Goal: Information Seeking & Learning: Learn about a topic

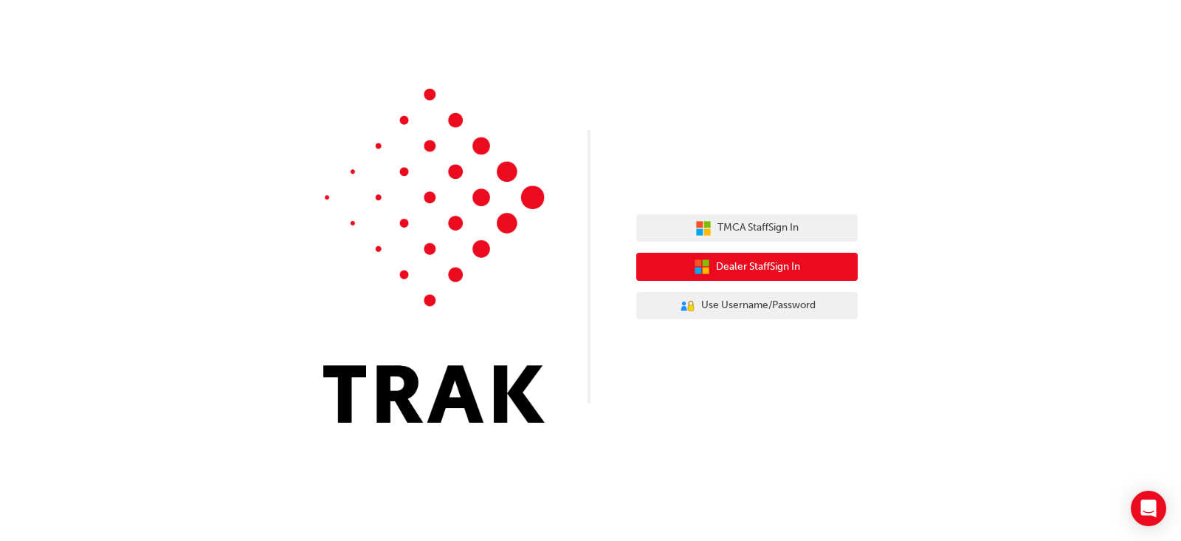
click at [798, 264] on span "Dealer Staff Sign In" at bounding box center [758, 266] width 84 height 17
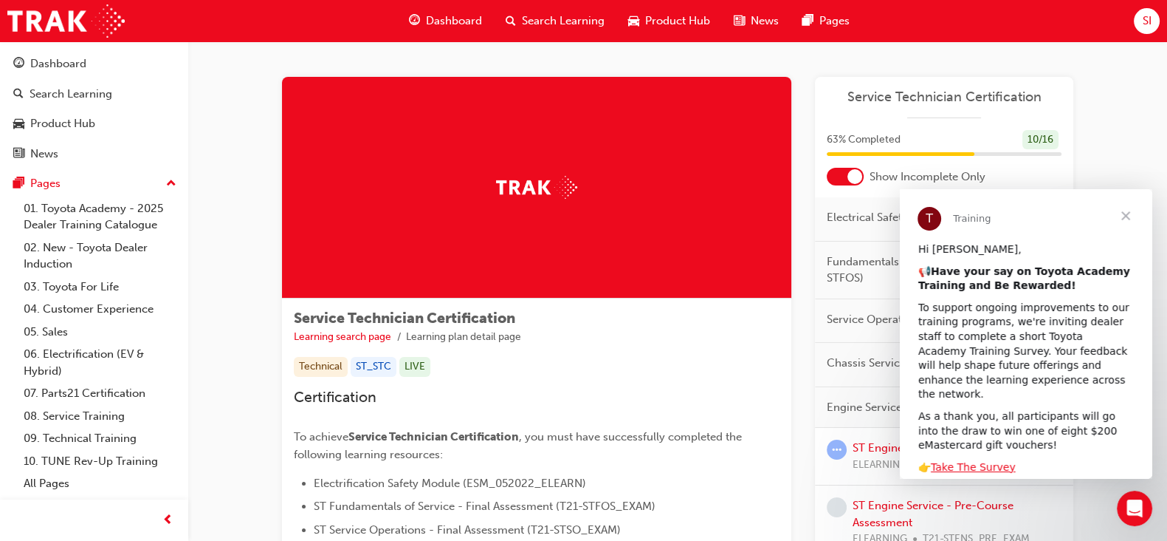
click at [1130, 211] on span "Close" at bounding box center [1125, 215] width 53 height 53
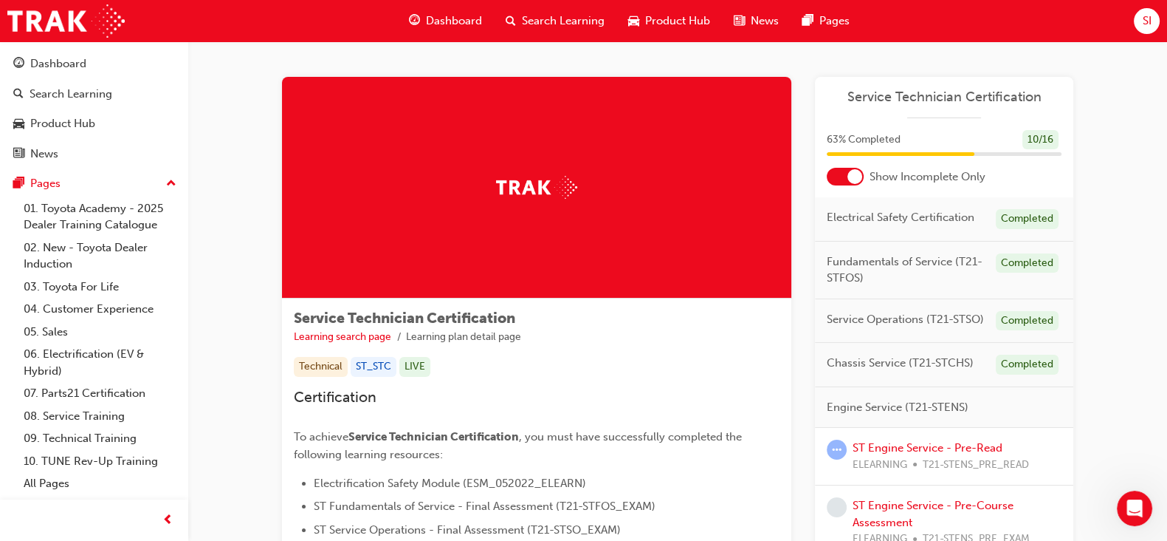
click at [891, 91] on span "Service Technician Certification" at bounding box center [944, 97] width 235 height 17
click at [898, 97] on span "Service Technician Certification" at bounding box center [944, 97] width 235 height 17
click at [975, 175] on span "Show Incomplete Only" at bounding box center [928, 176] width 116 height 17
click at [569, 183] on img at bounding box center [536, 187] width 81 height 23
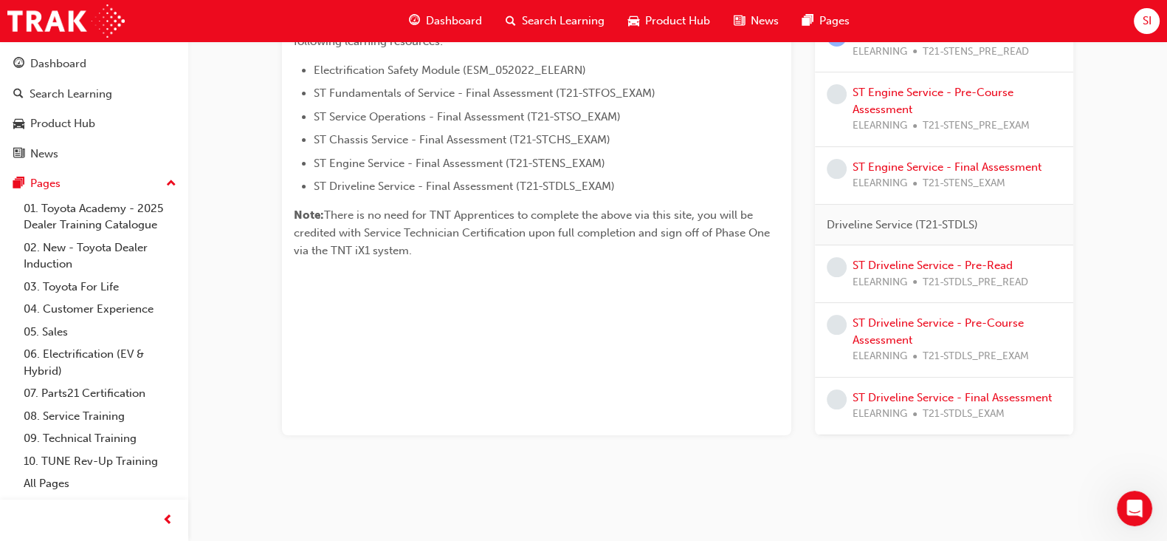
scroll to position [376, 0]
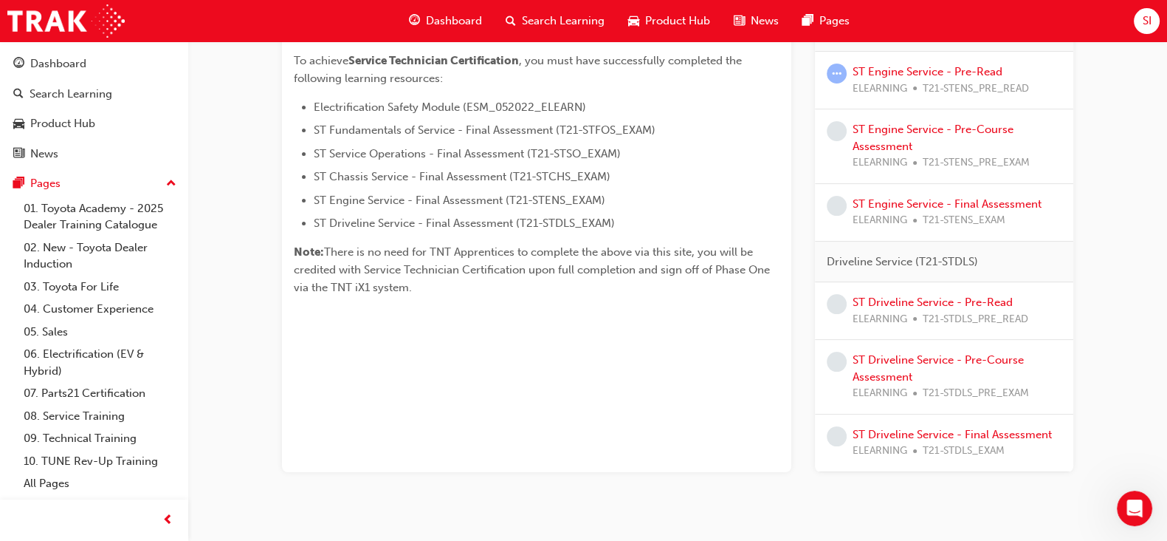
click at [453, 26] on span "Dashboard" at bounding box center [454, 21] width 56 height 17
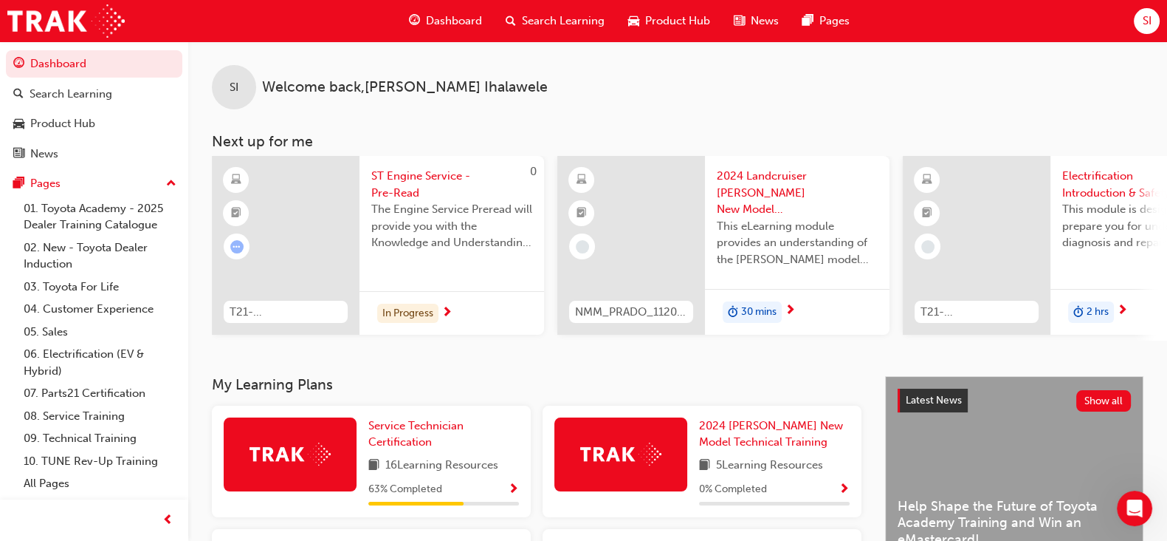
click at [304, 376] on div "SI Welcome back , [PERSON_NAME] Next up for me 0 T21-STENS_PRE_READ ST Engine S…" at bounding box center [677, 208] width 979 height 334
click at [295, 454] on img at bounding box center [290, 453] width 81 height 23
click at [422, 442] on span "Service Technician Certification" at bounding box center [415, 434] width 95 height 30
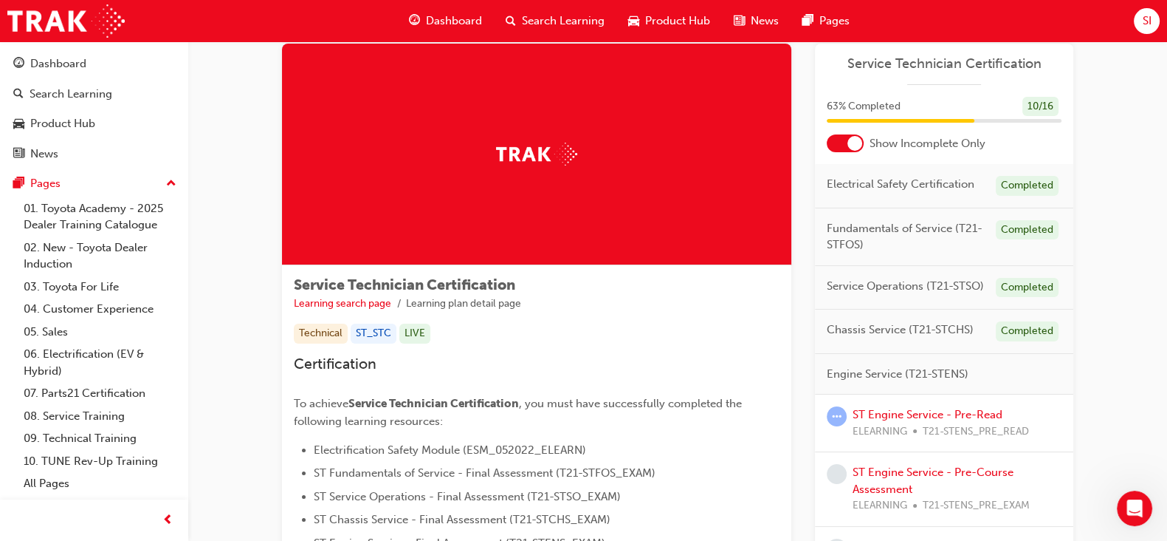
scroll to position [36, 0]
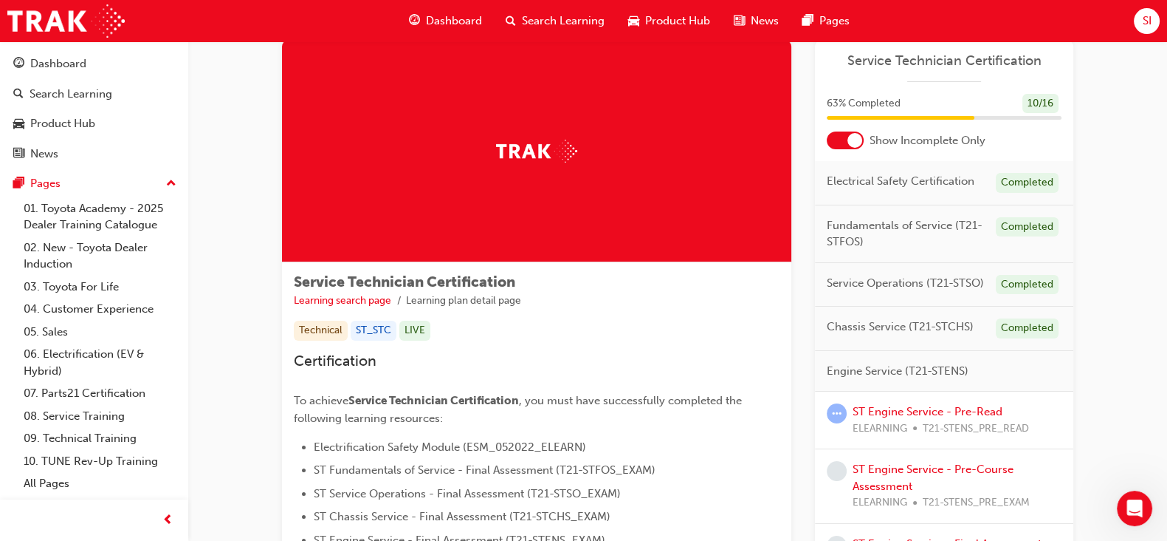
click at [990, 61] on span "Service Technician Certification" at bounding box center [944, 60] width 235 height 17
click at [536, 145] on img at bounding box center [536, 151] width 81 height 23
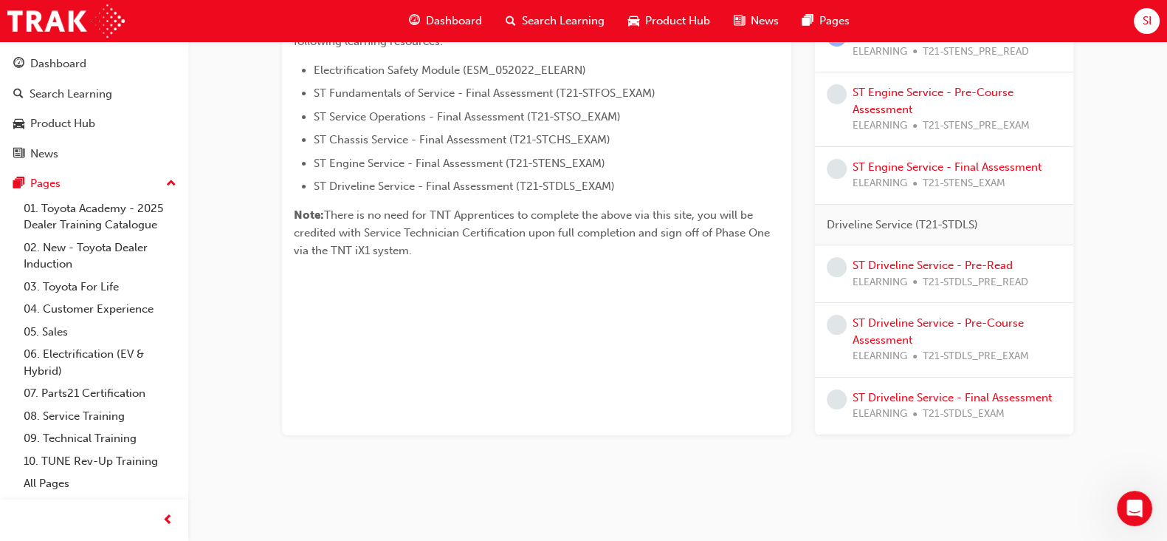
scroll to position [0, 0]
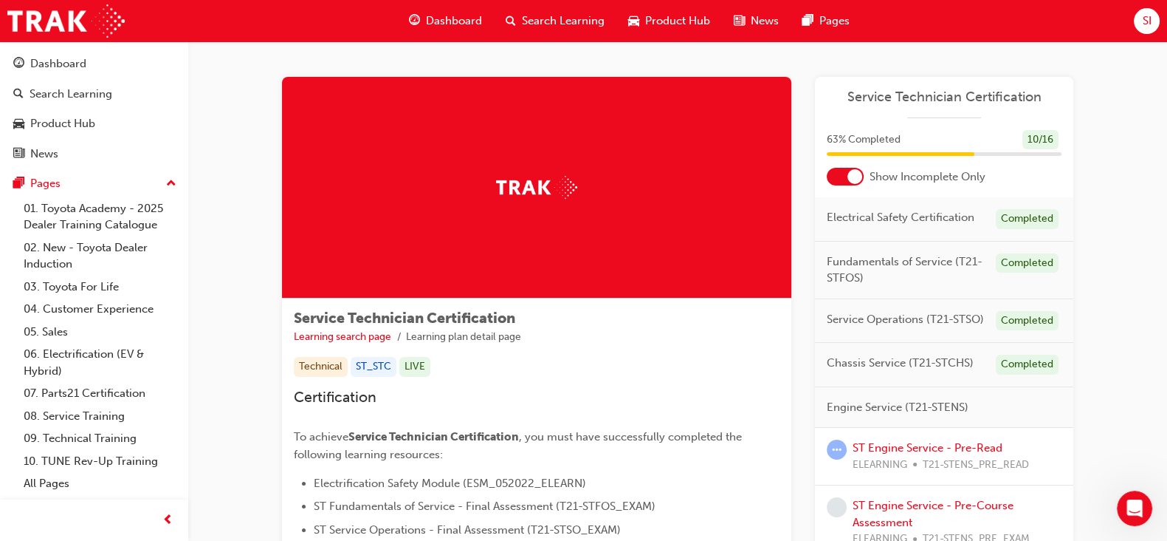
click at [842, 180] on div at bounding box center [845, 177] width 37 height 18
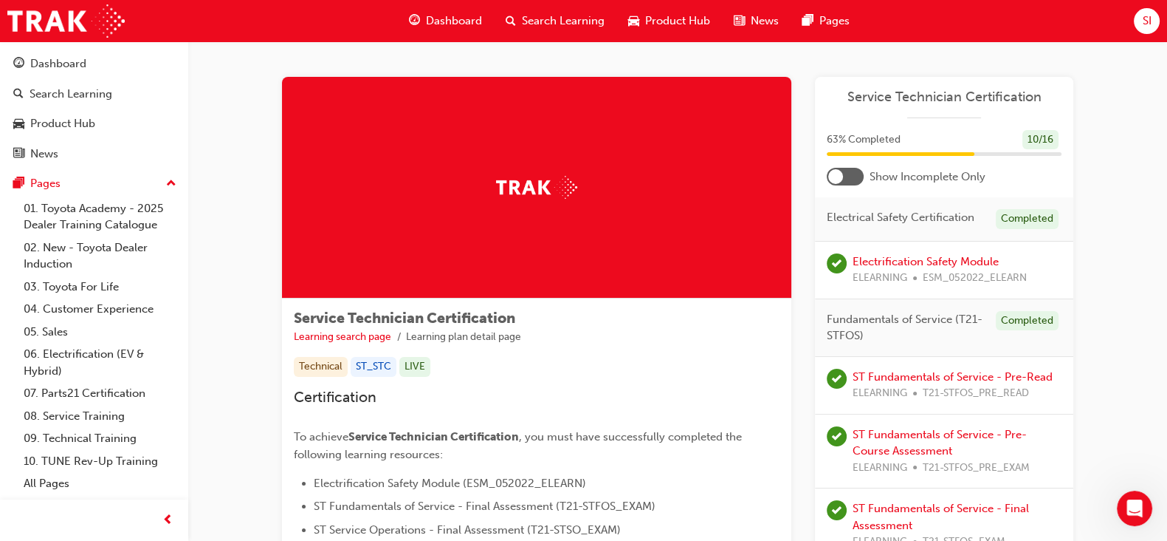
click at [860, 176] on div at bounding box center [845, 177] width 37 height 18
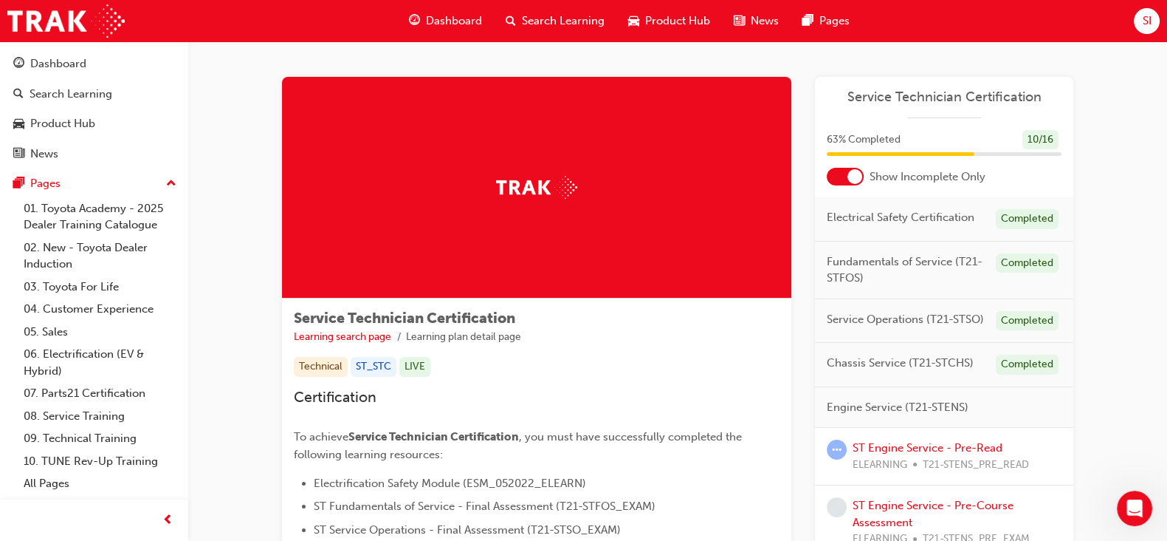
click at [981, 96] on span "Service Technician Certification" at bounding box center [944, 97] width 235 height 17
click at [885, 135] on span "63 % Completed" at bounding box center [864, 139] width 74 height 17
click at [561, 183] on img at bounding box center [536, 187] width 81 height 23
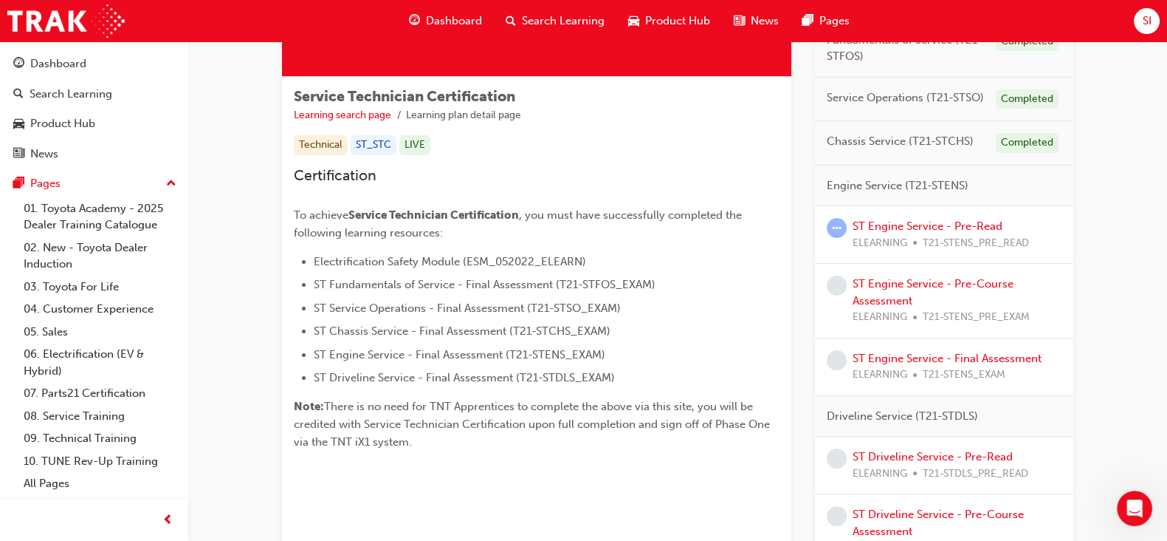
scroll to position [184, 0]
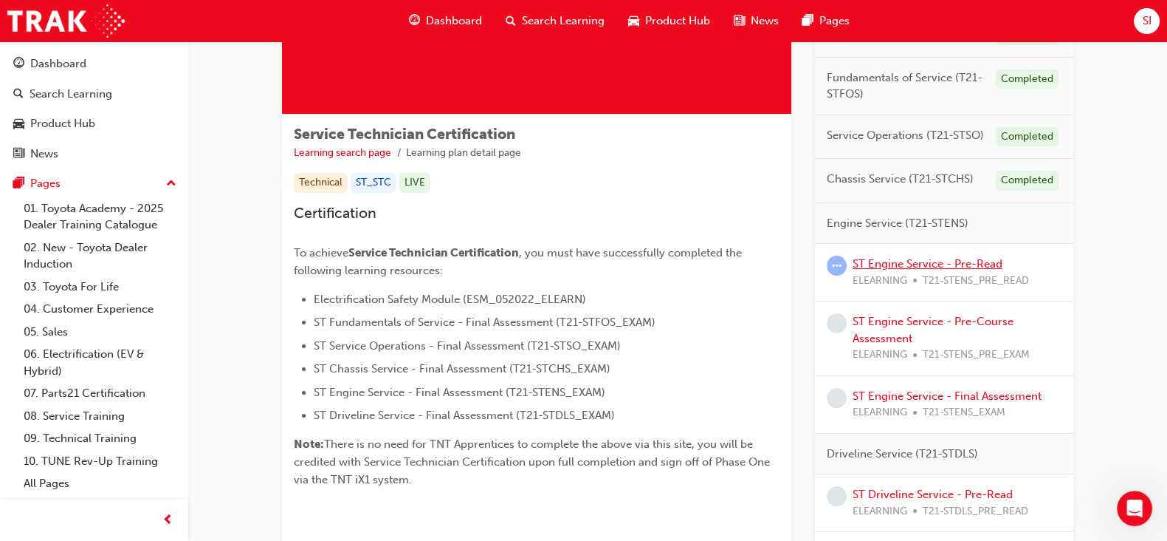
click at [914, 258] on link "ST Engine Service - Pre-Read" at bounding box center [928, 263] width 150 height 13
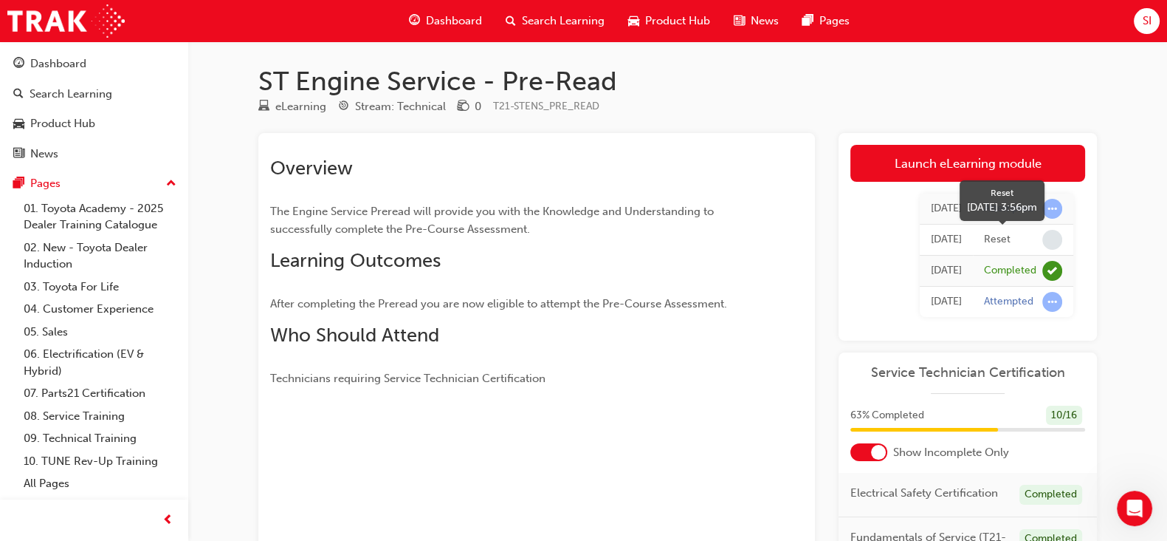
click at [1056, 244] on span "learningRecordVerb_NONE-icon" at bounding box center [1053, 240] width 20 height 20
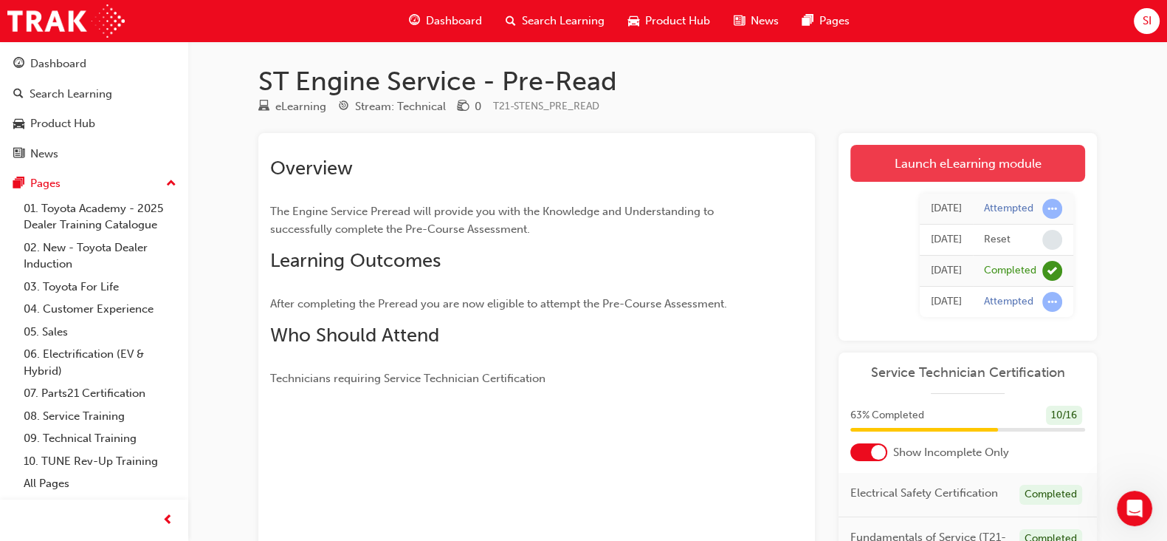
click at [1019, 174] on link "Launch eLearning module" at bounding box center [968, 163] width 235 height 37
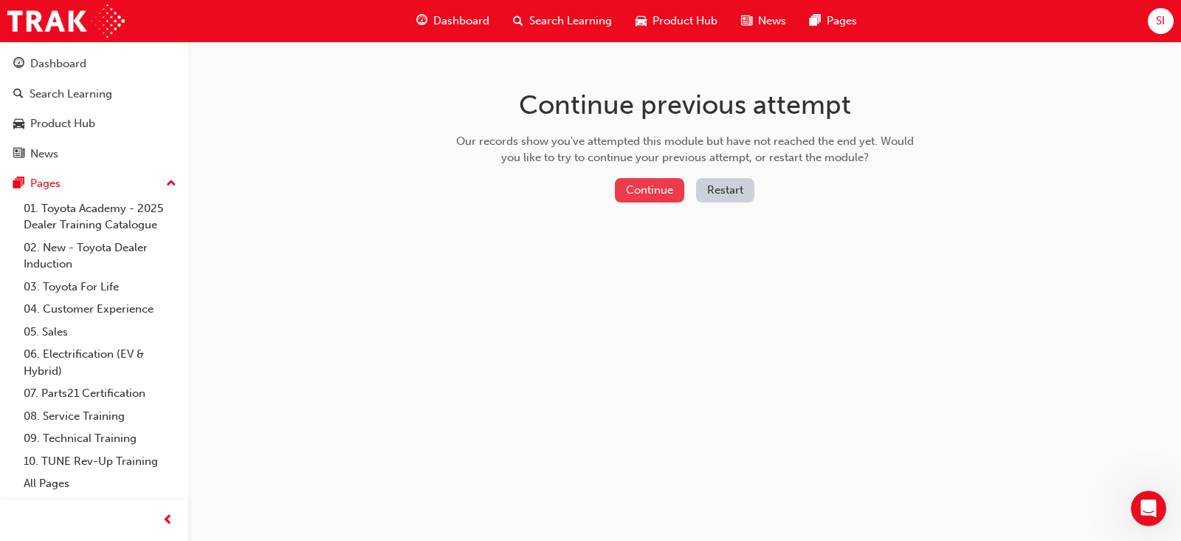
click at [657, 188] on button "Continue" at bounding box center [649, 190] width 69 height 24
